Goal: Transaction & Acquisition: Purchase product/service

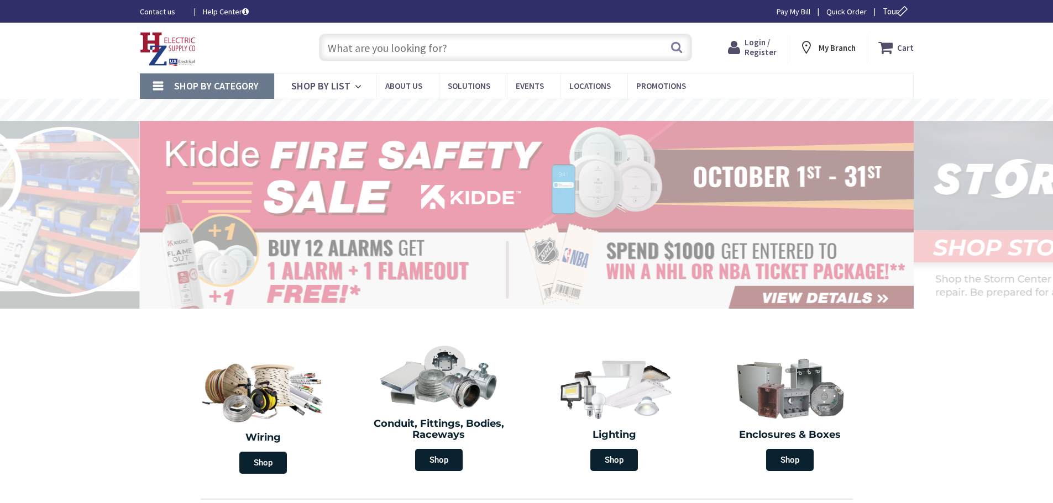
click at [764, 48] on span "Login / Register" at bounding box center [760, 47] width 32 height 20
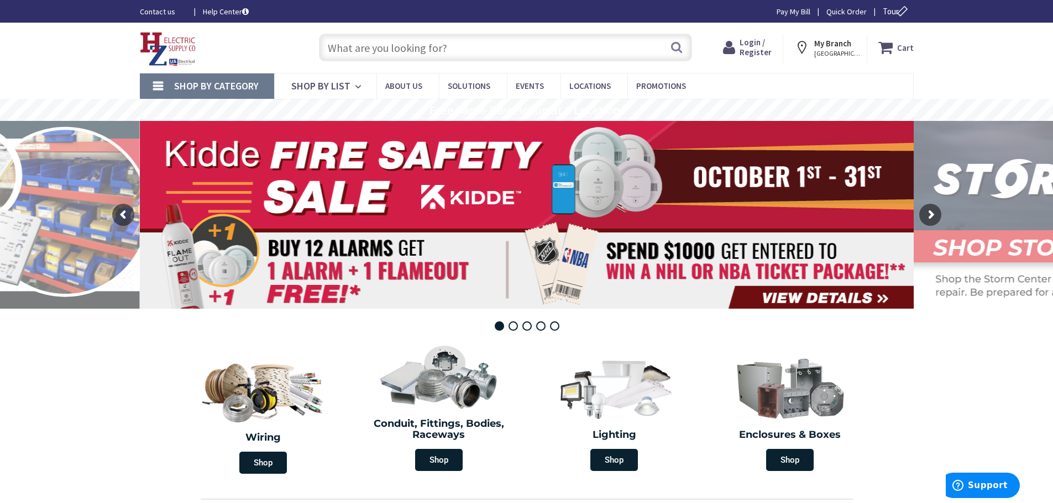
click at [838, 51] on span "[GEOGRAPHIC_DATA], [GEOGRAPHIC_DATA]" at bounding box center [837, 53] width 47 height 9
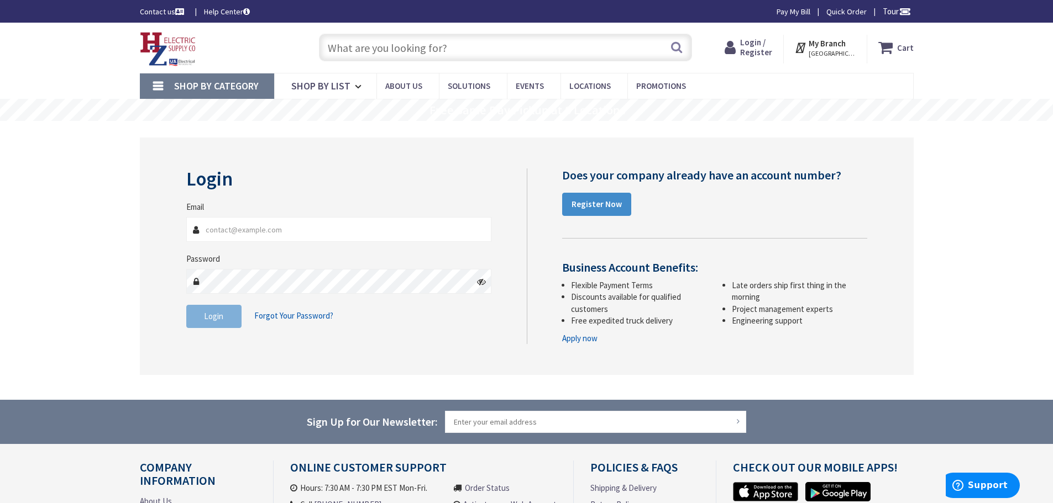
click at [820, 51] on span "[GEOGRAPHIC_DATA], [GEOGRAPHIC_DATA]" at bounding box center [831, 53] width 47 height 9
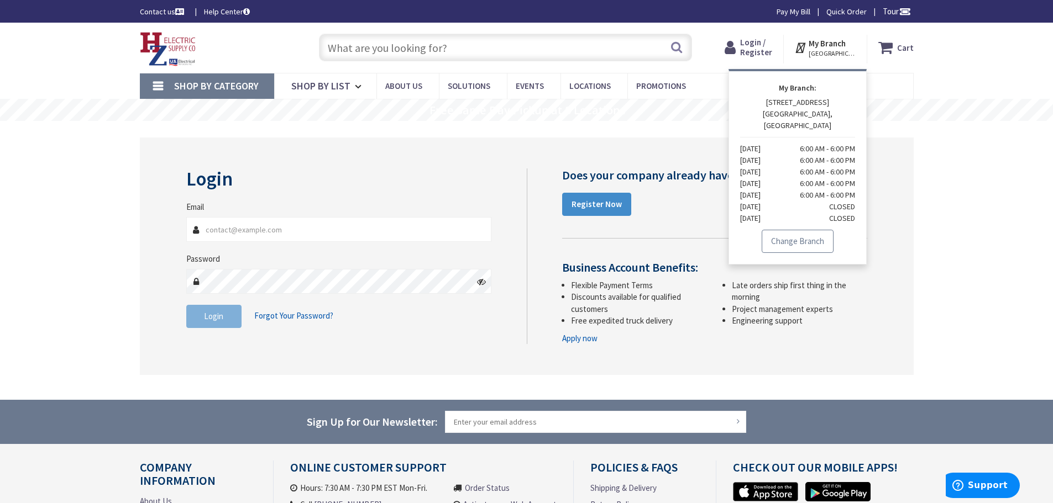
click at [797, 239] on link "Change Branch" at bounding box center [797, 241] width 72 height 23
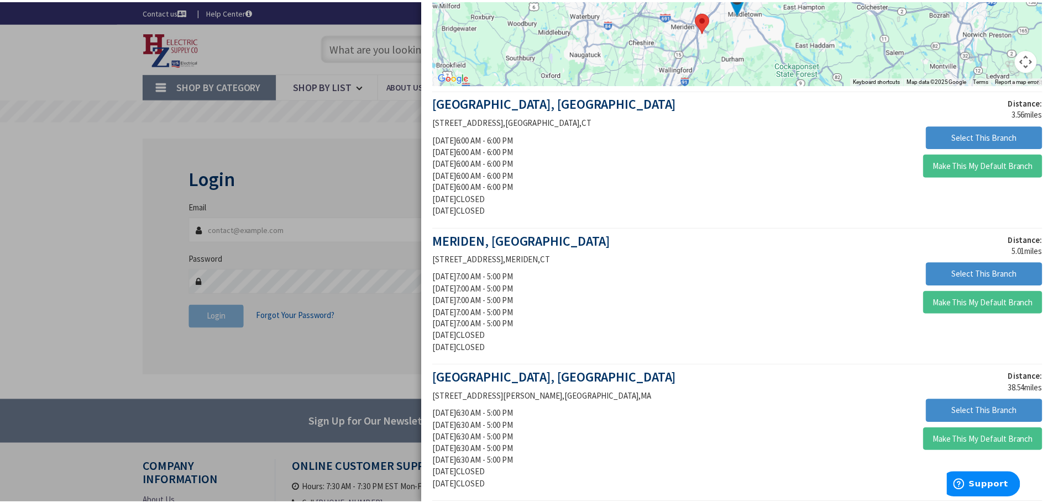
scroll to position [221, 0]
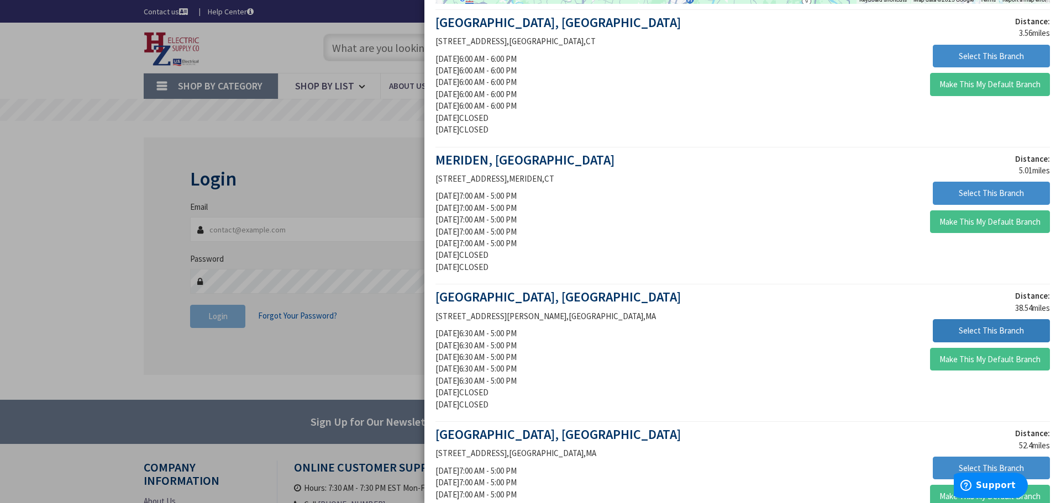
click at [970, 327] on button "Select This Branch" at bounding box center [991, 330] width 117 height 23
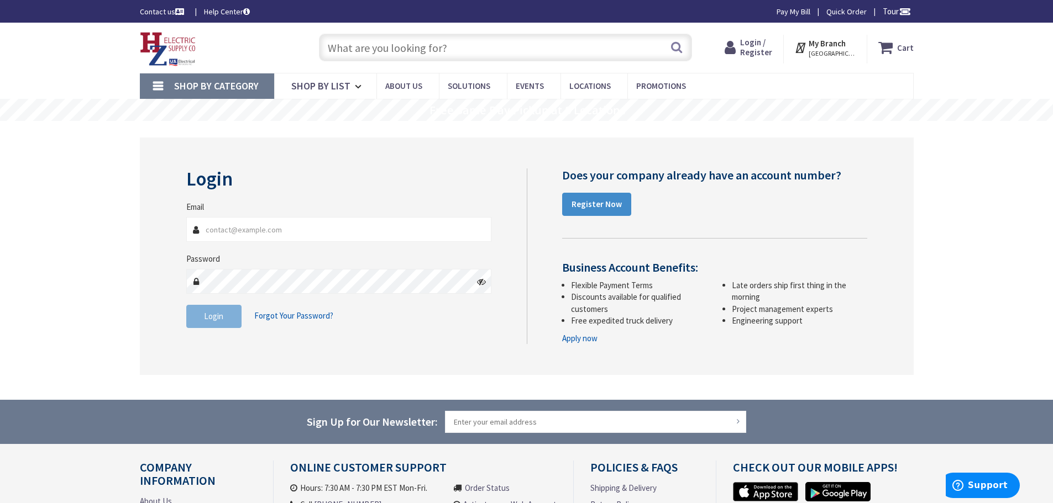
click at [248, 228] on input "Email" at bounding box center [339, 229] width 306 height 25
type input "Raimondoelectric@gmail.com"
click at [620, 202] on link "Register Now" at bounding box center [596, 204] width 69 height 23
